Goal: Find specific page/section: Find specific page/section

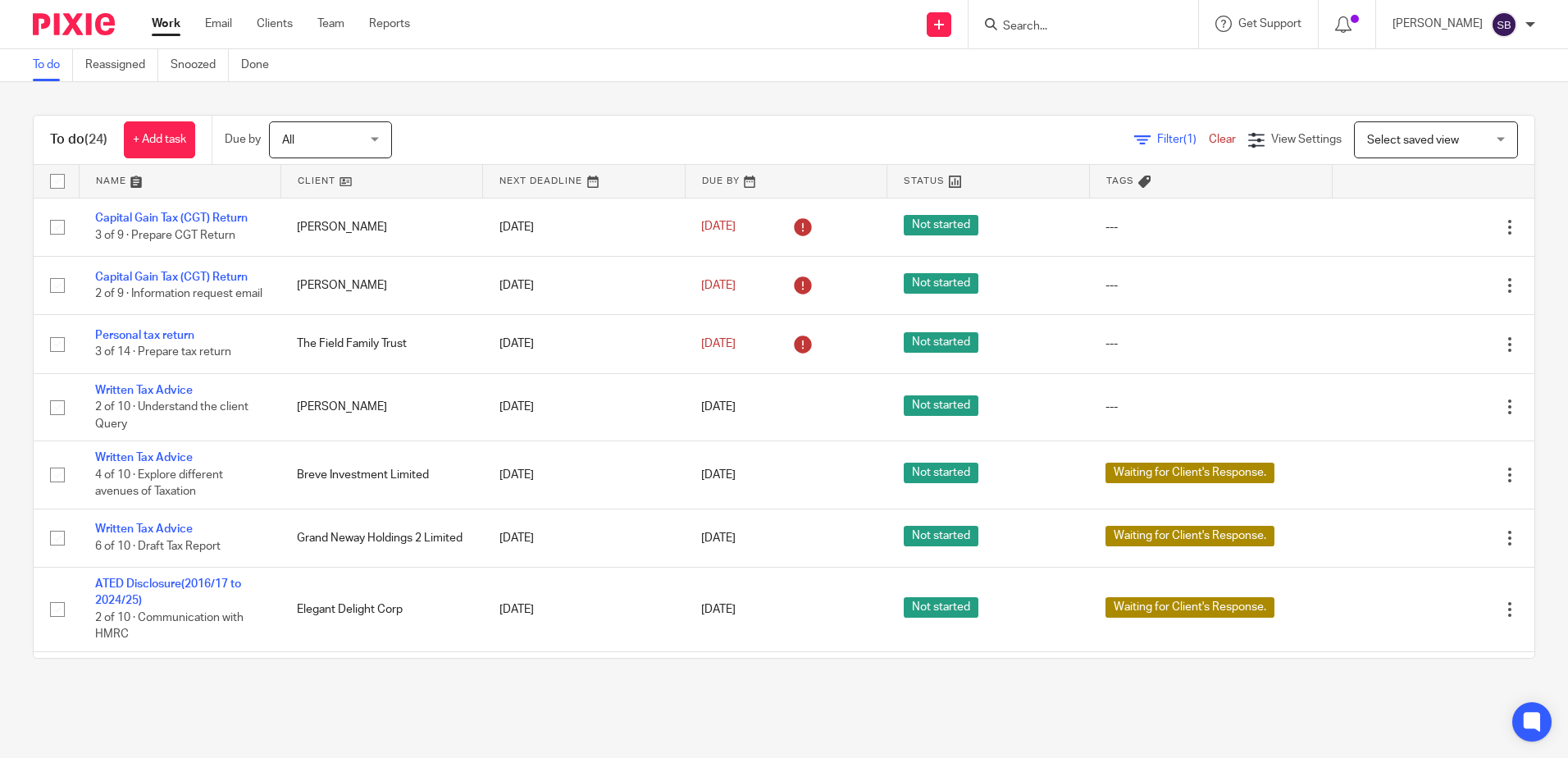
drag, startPoint x: 1050, startPoint y: 20, endPoint x: 1042, endPoint y: 26, distance: 10.0
click at [1027, 29] on input "Search" at bounding box center [1075, 27] width 148 height 15
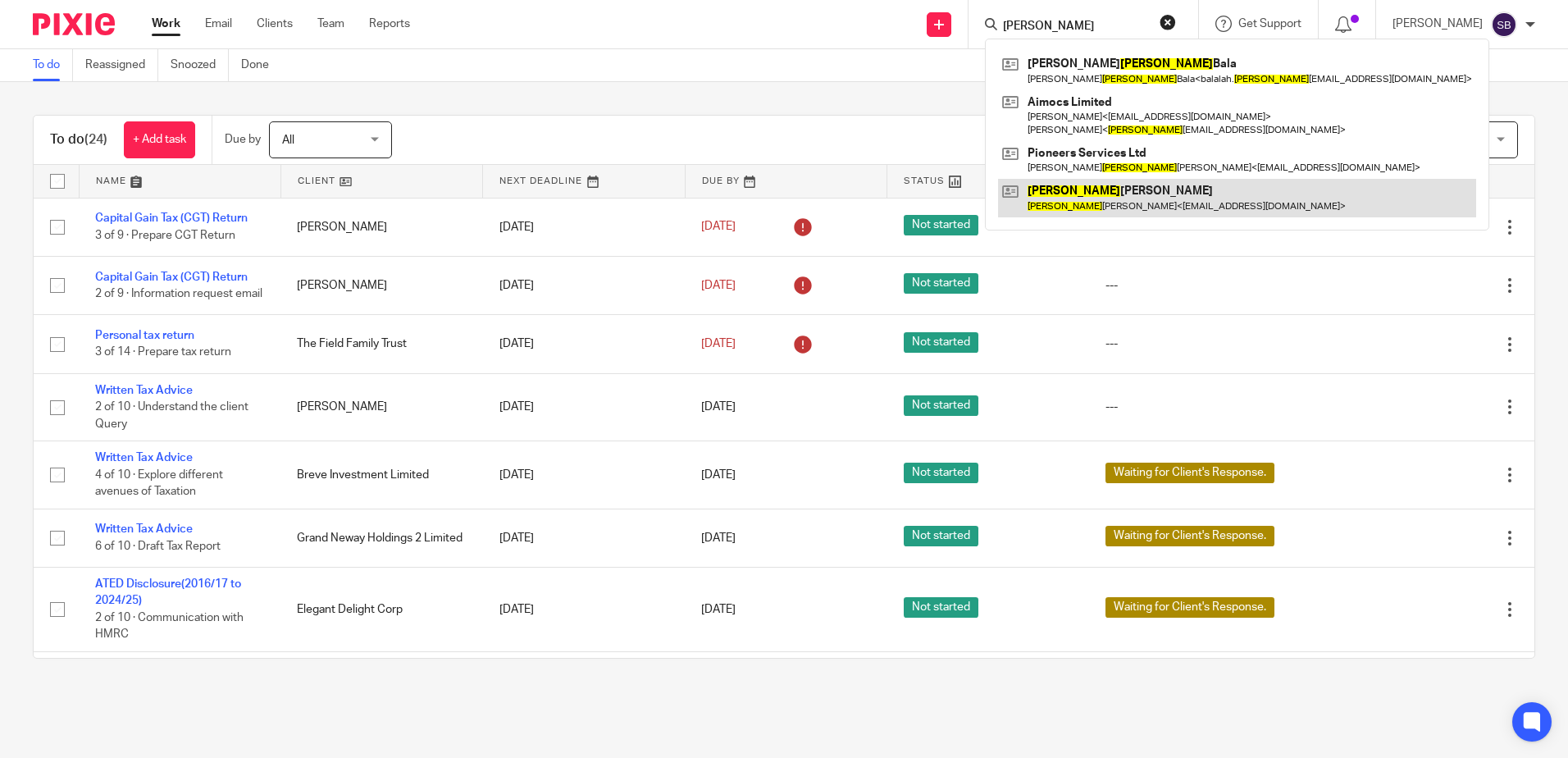
type input "[PERSON_NAME]"
click at [1131, 206] on link at bounding box center [1237, 197] width 478 height 38
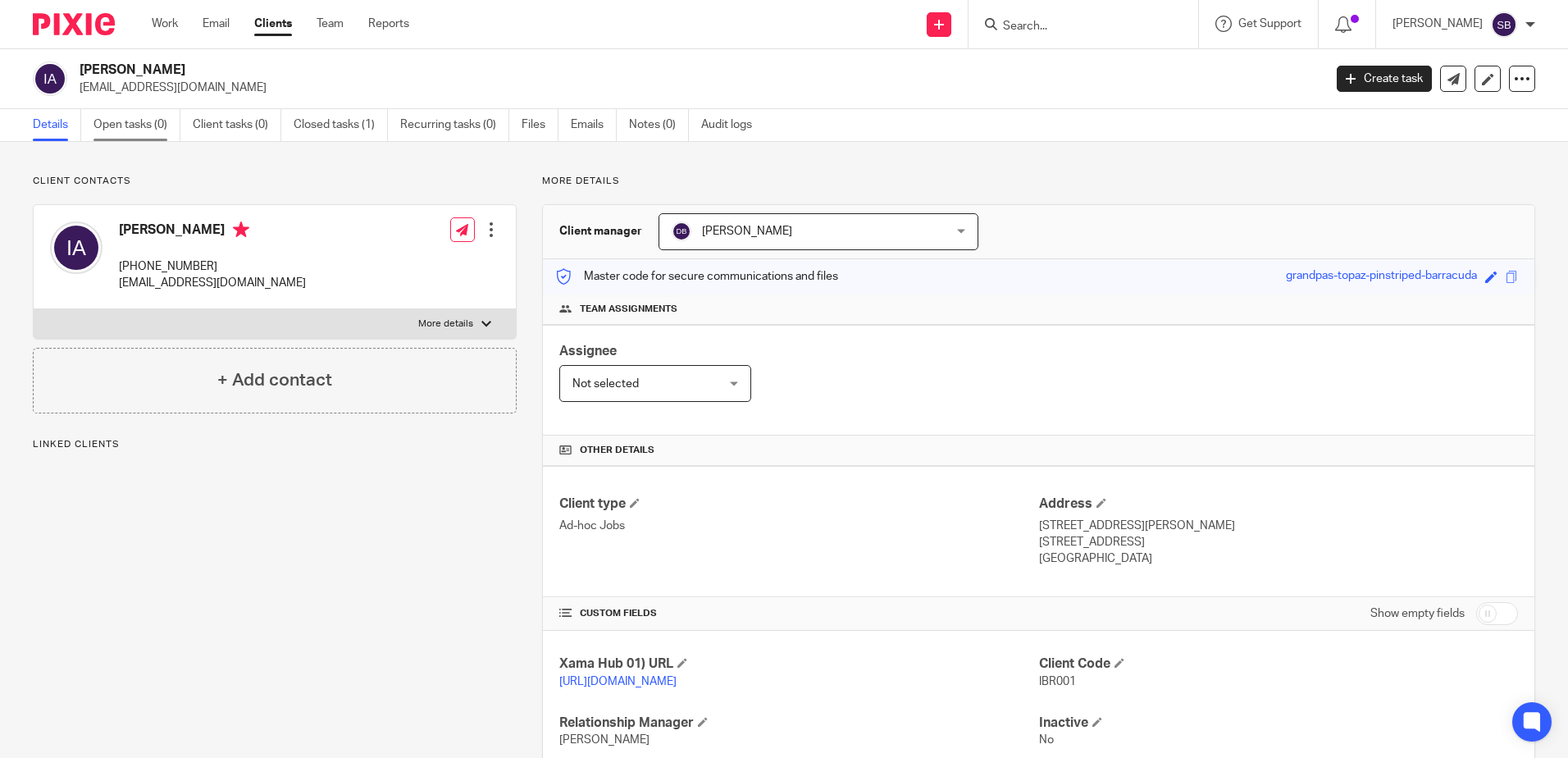
click at [126, 126] on link "Open tasks (0)" at bounding box center [137, 125] width 87 height 32
click at [308, 123] on link "Closed tasks (1)" at bounding box center [340, 125] width 94 height 32
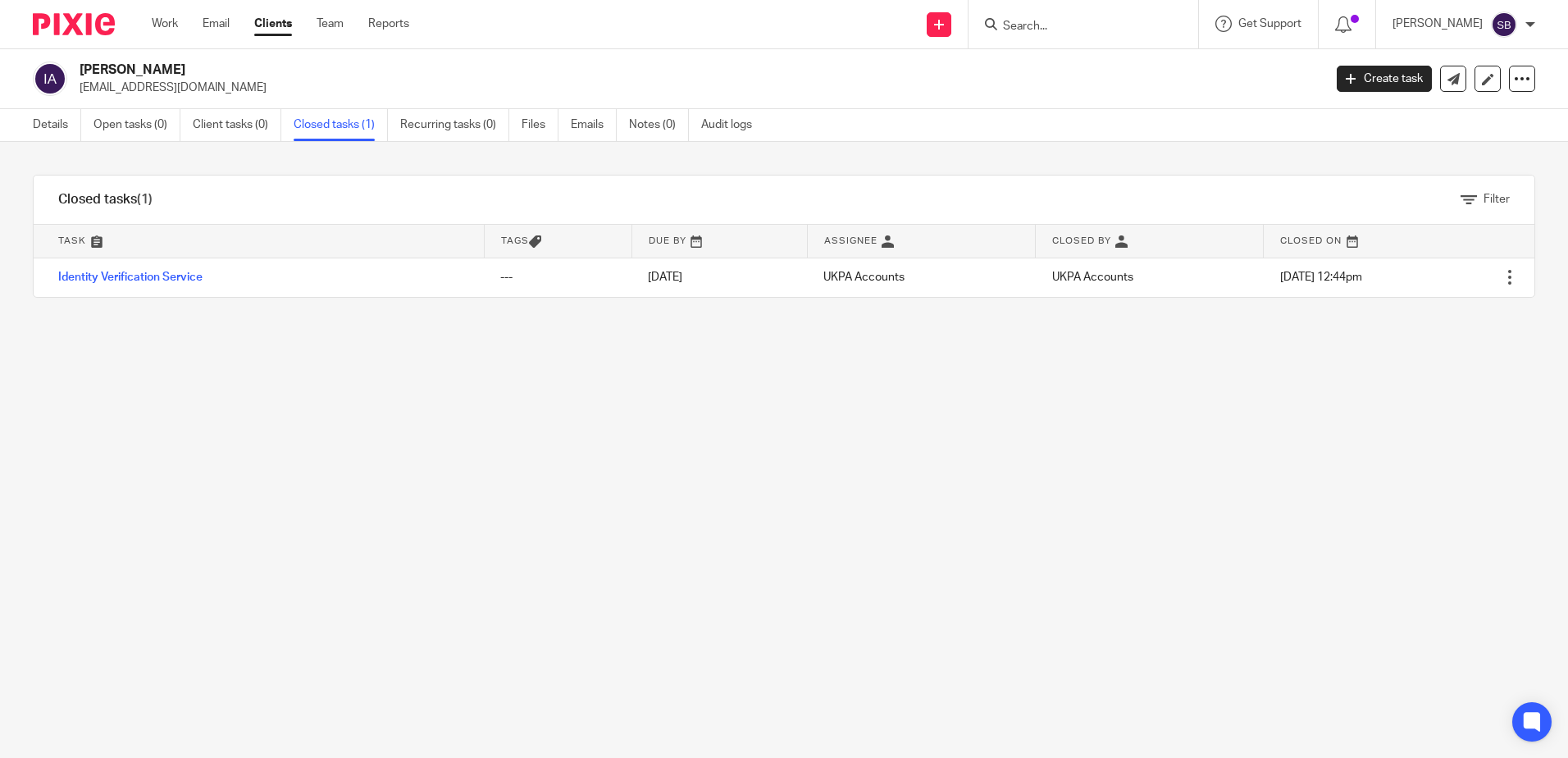
click at [1051, 26] on input "Search" at bounding box center [1075, 27] width 148 height 15
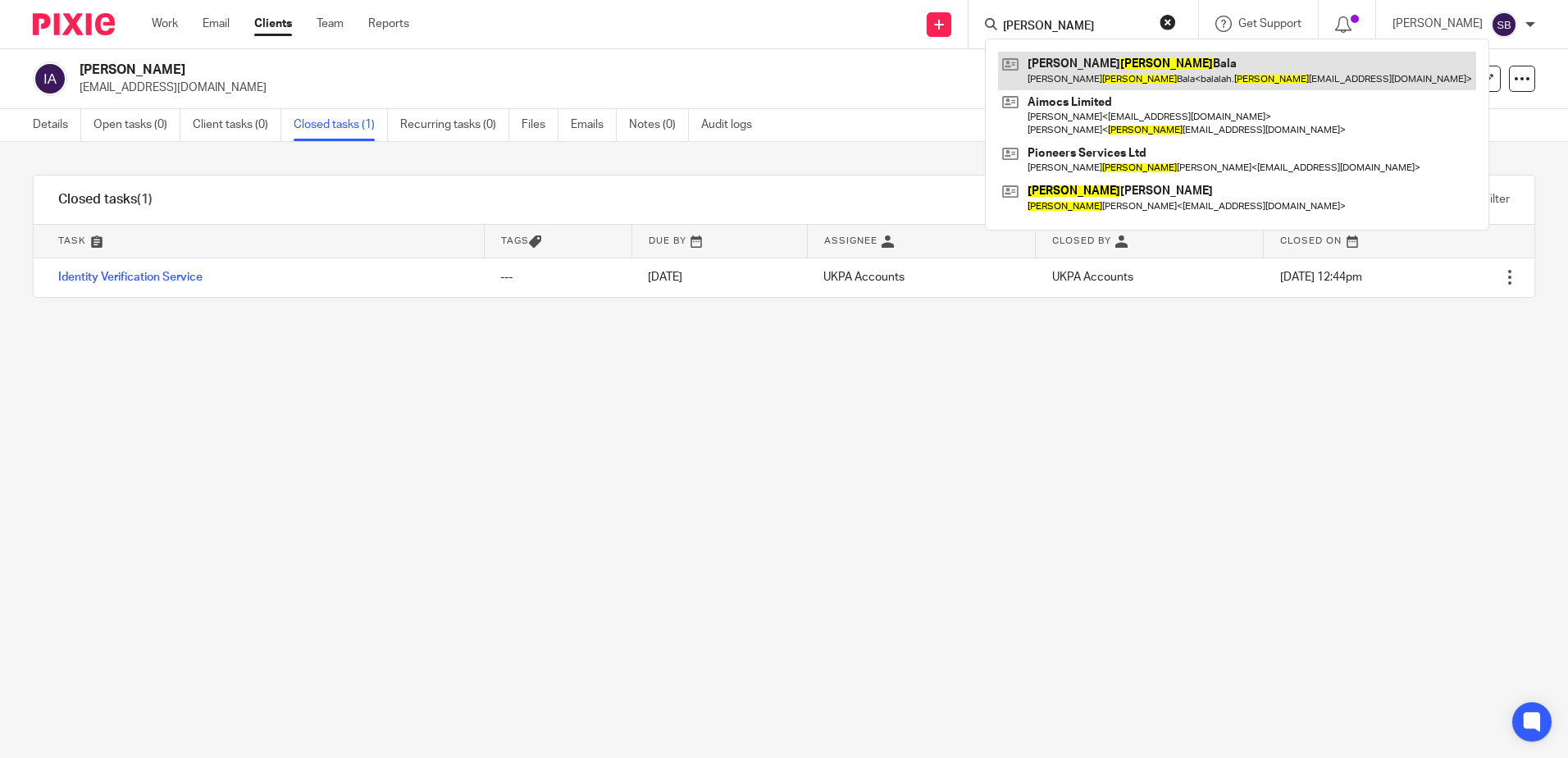
type input "[PERSON_NAME]"
click at [1166, 77] on link at bounding box center [1237, 70] width 478 height 38
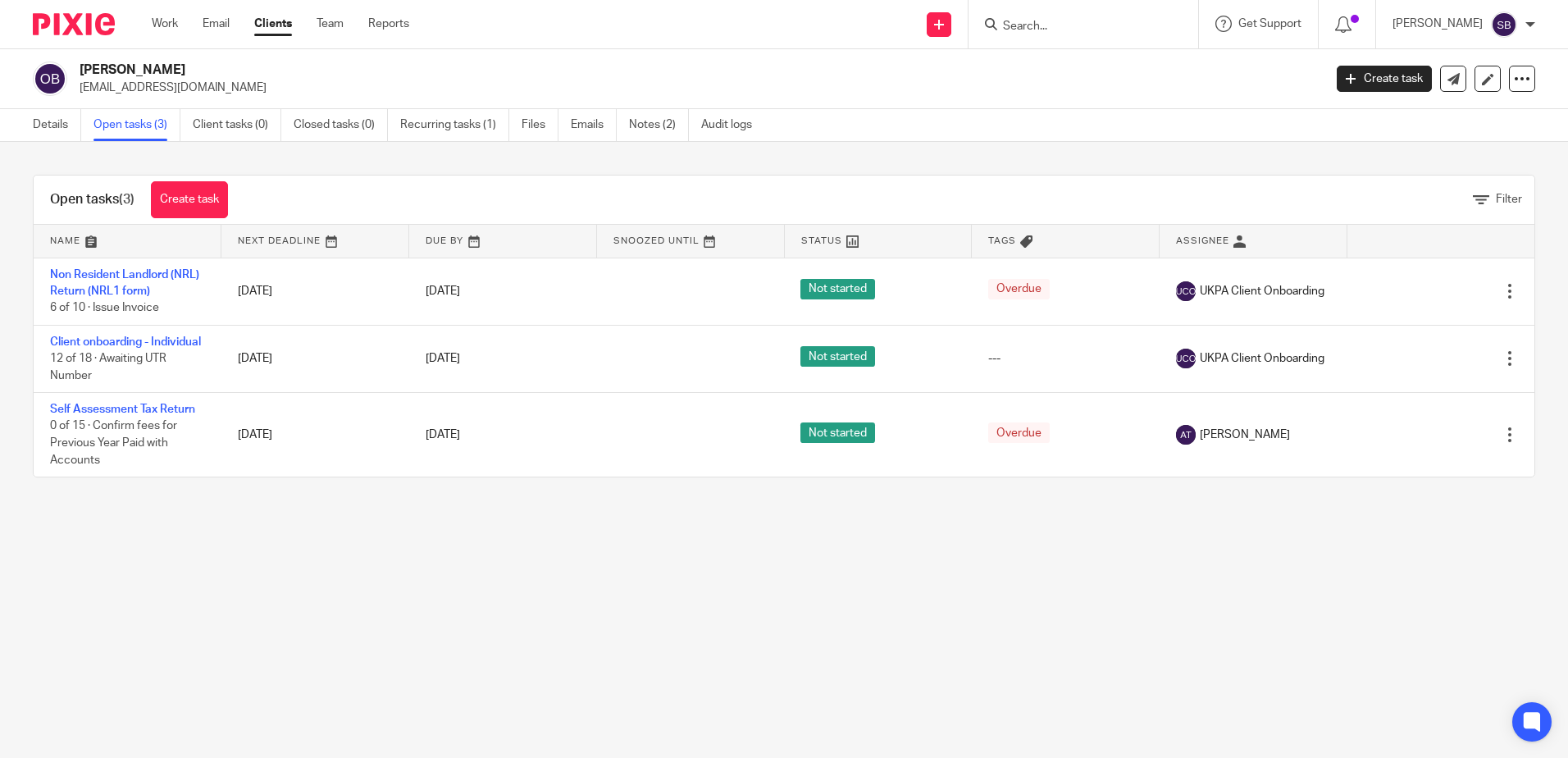
click at [726, 555] on main "Omer Ibrahim Bala balalah.ibrahim70@gmail.com Create task Update from Companies…" at bounding box center [784, 379] width 1568 height 758
click at [260, 649] on main "Omer Ibrahim Bala balalah.ibrahim70@gmail.com Create task Update from Companies…" at bounding box center [784, 379] width 1568 height 758
drag, startPoint x: 1087, startPoint y: 554, endPoint x: 1169, endPoint y: 231, distance: 333.2
click at [1086, 554] on main "Omer Ibrahim Bala balalah.ibrahim70@gmail.com Create task Update from Companies…" at bounding box center [784, 379] width 1568 height 758
